Goal: Task Accomplishment & Management: Use online tool/utility

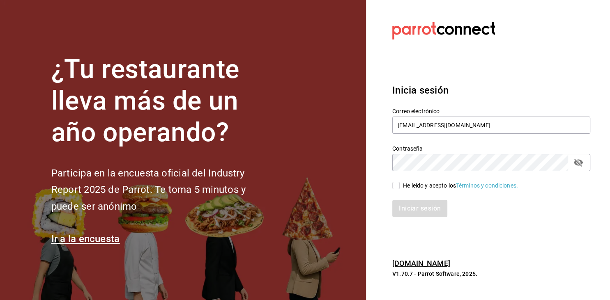
click at [400, 188] on input "He leído y acepto los Términos y condiciones." at bounding box center [395, 185] width 7 height 7
checkbox input "true"
click at [412, 209] on button "Iniciar sesión" at bounding box center [420, 208] width 56 height 17
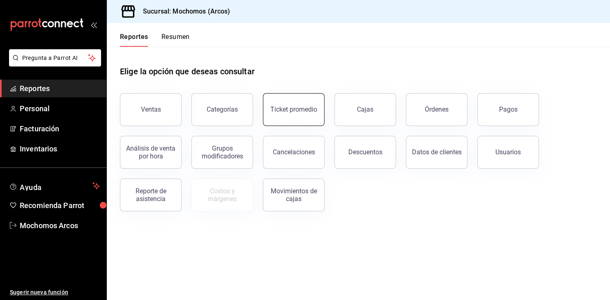
click at [282, 99] on button "Ticket promedio" at bounding box center [294, 109] width 62 height 33
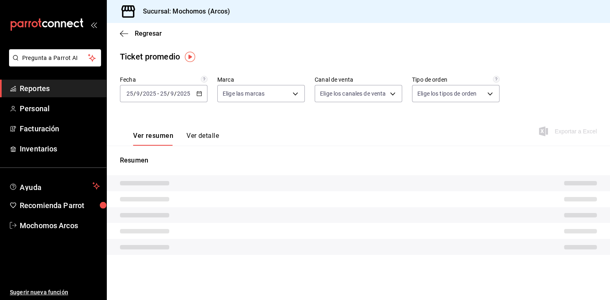
type input "dd36a3dd-8c35-4563-bc3a-0ae6137ce787"
type input "PARROT,UBER_EATS,RAPPI,DIDI_FOOD,ONLINE"
type input "c6b8ee8d-4955-4723-bae1-372b147e207b,27be71f3-ce18-4cfa-bd3b-e966efc6a73f,EXTER…"
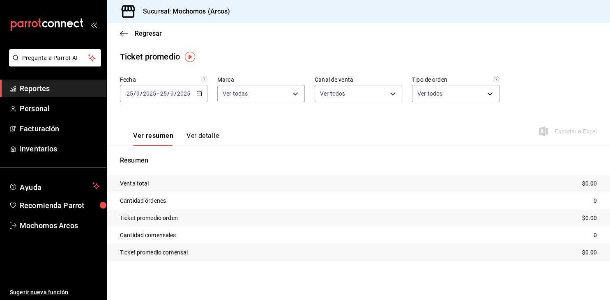
click at [196, 95] on icon "button" at bounding box center [199, 94] width 6 height 6
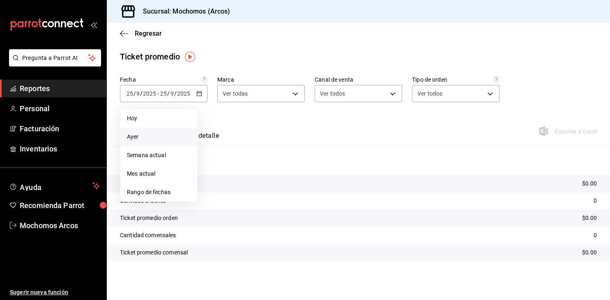
click at [140, 139] on span "Ayer" at bounding box center [159, 137] width 64 height 9
